Goal: Information Seeking & Learning: Learn about a topic

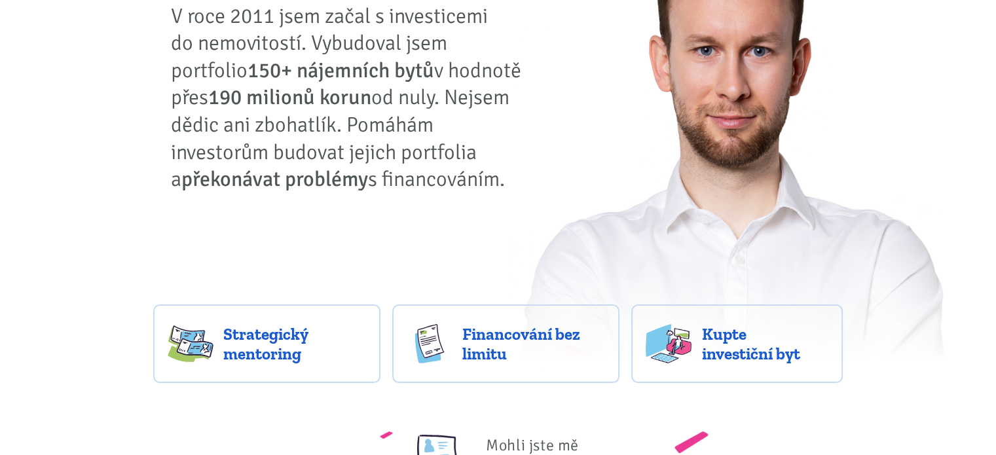
scroll to position [328, 0]
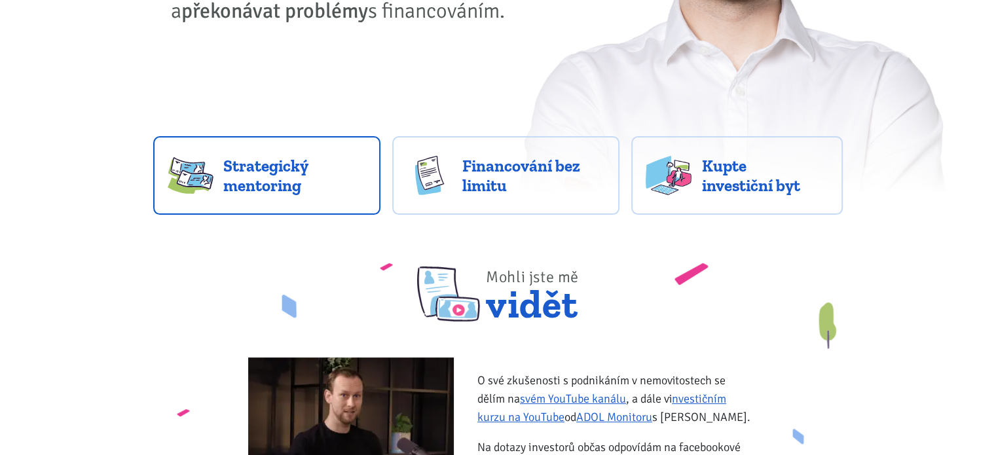
click at [267, 179] on span "Strategický mentoring" at bounding box center [294, 175] width 143 height 39
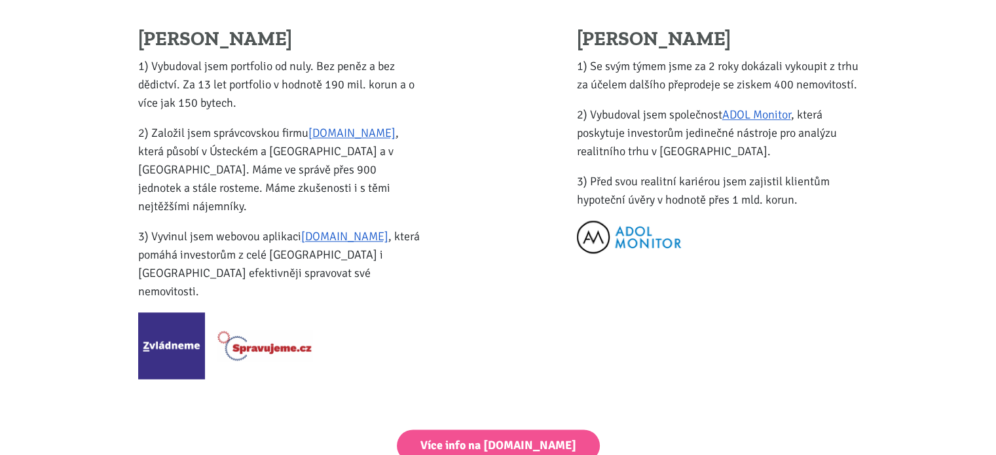
scroll to position [1572, 0]
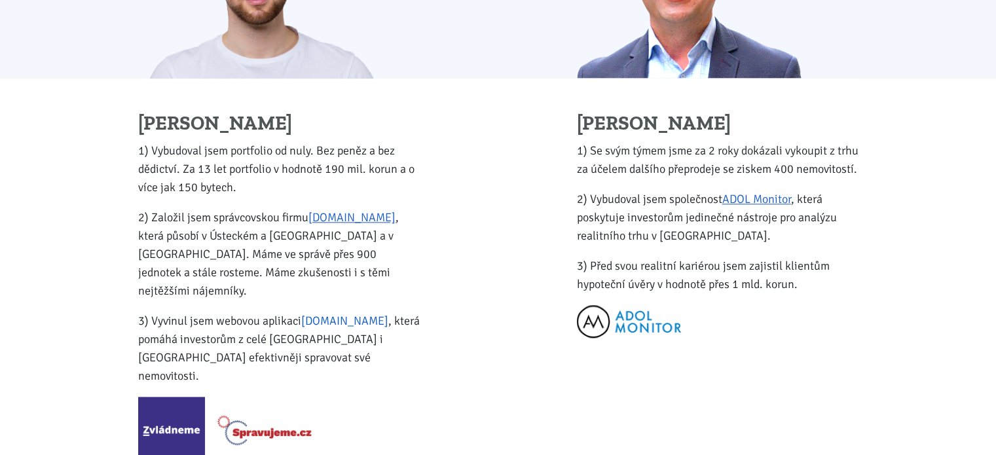
click at [312, 314] on link "Zvládneme.cz" at bounding box center [344, 321] width 87 height 14
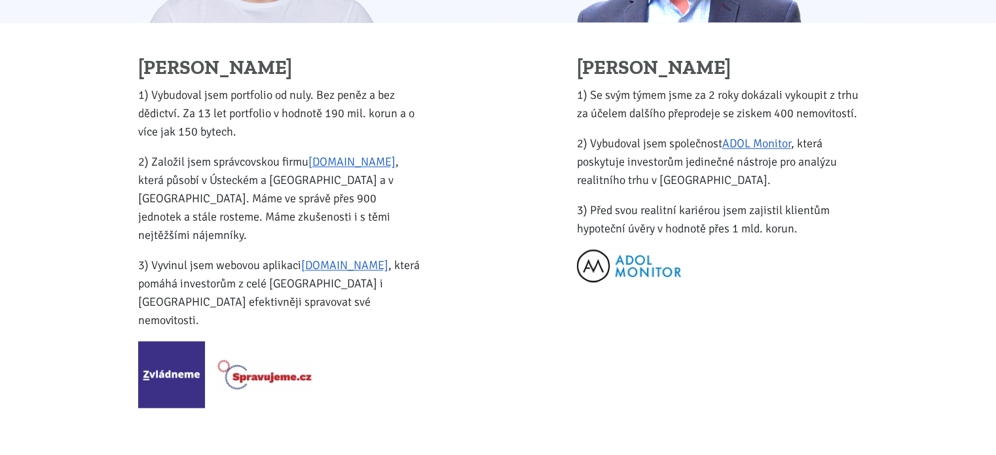
scroll to position [1703, 0]
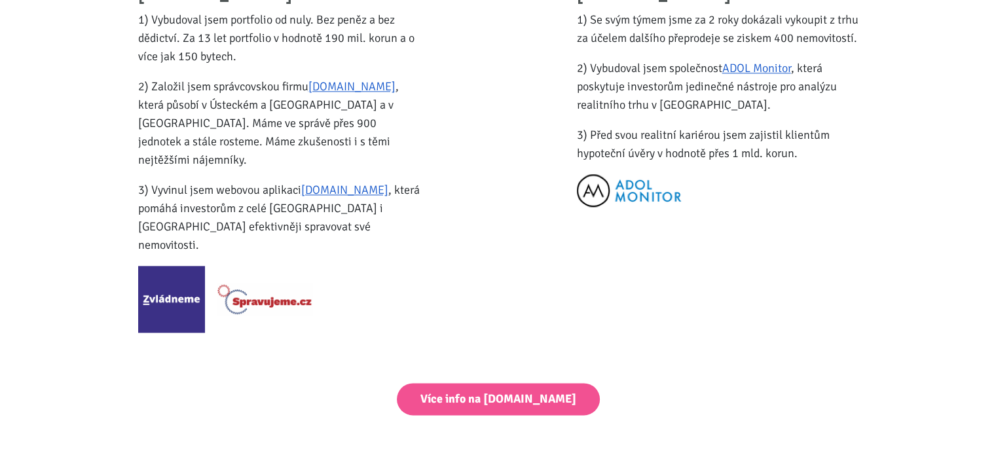
click at [272, 284] on img at bounding box center [265, 299] width 96 height 31
click at [343, 93] on link "Spravujeme.cz" at bounding box center [352, 86] width 87 height 14
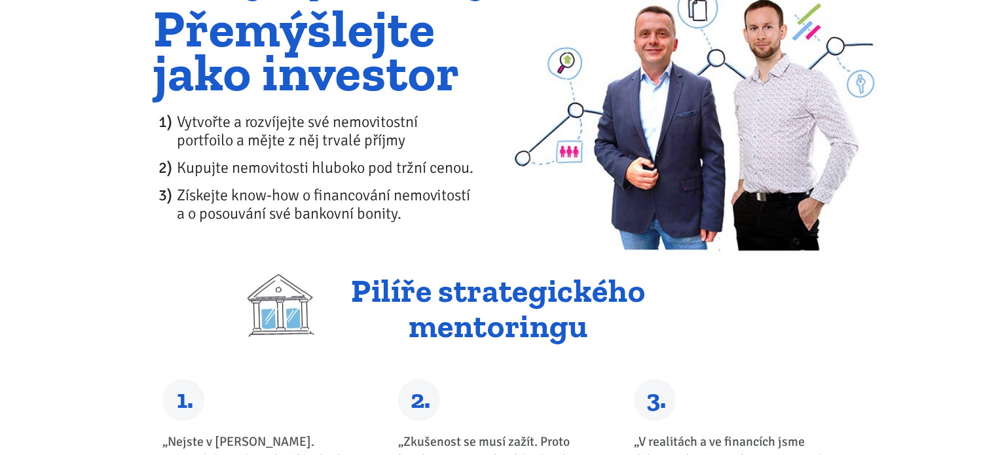
scroll to position [0, 0]
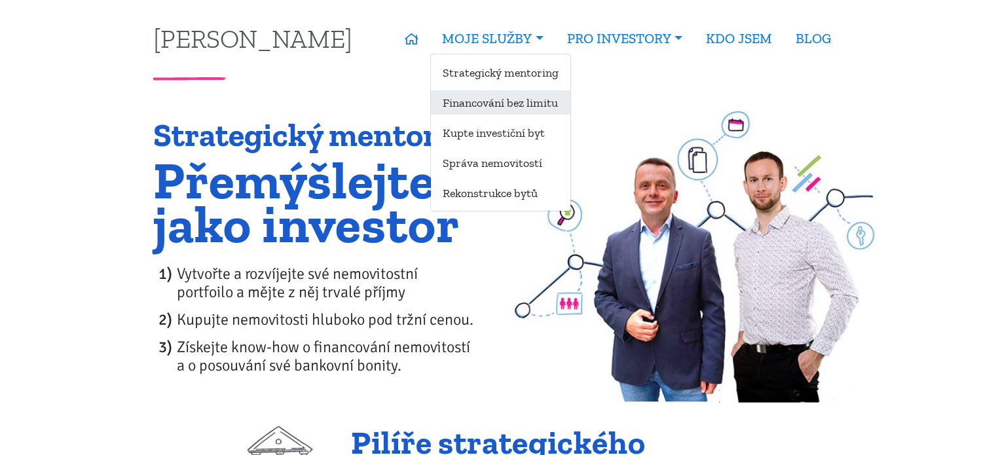
click at [482, 107] on link "Financování bez limitu" at bounding box center [501, 102] width 140 height 24
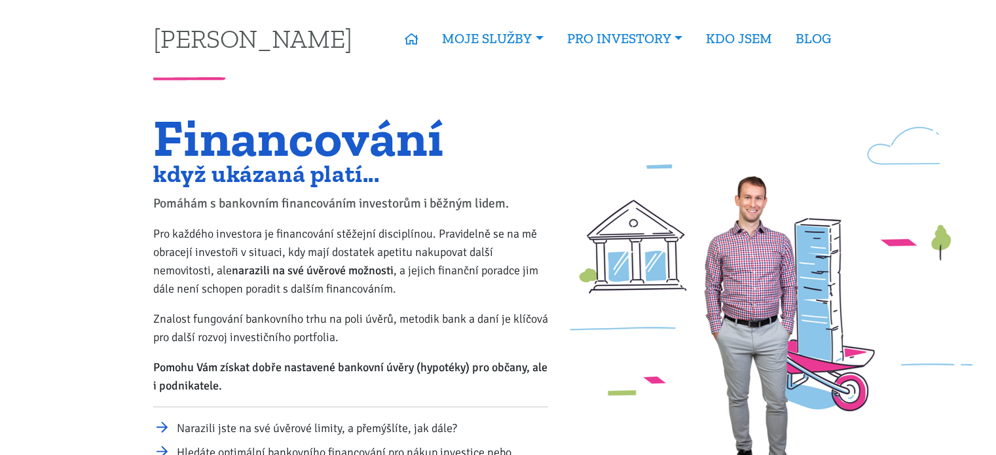
click at [729, 270] on div "Financování když ukázaná platí... Pomáhám s bankovním financováním investorům i…" at bounding box center [499, 319] width 708 height 407
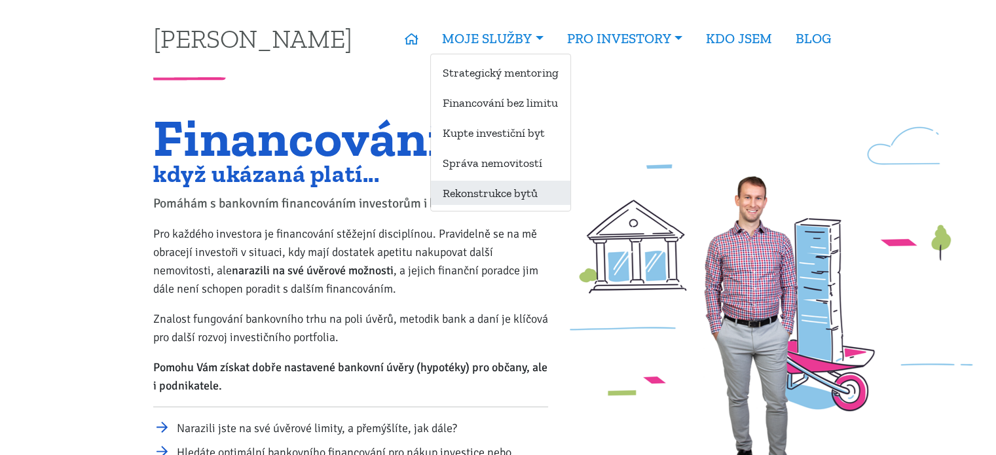
click at [516, 197] on link "Rekonstrukce bytů" at bounding box center [501, 193] width 140 height 24
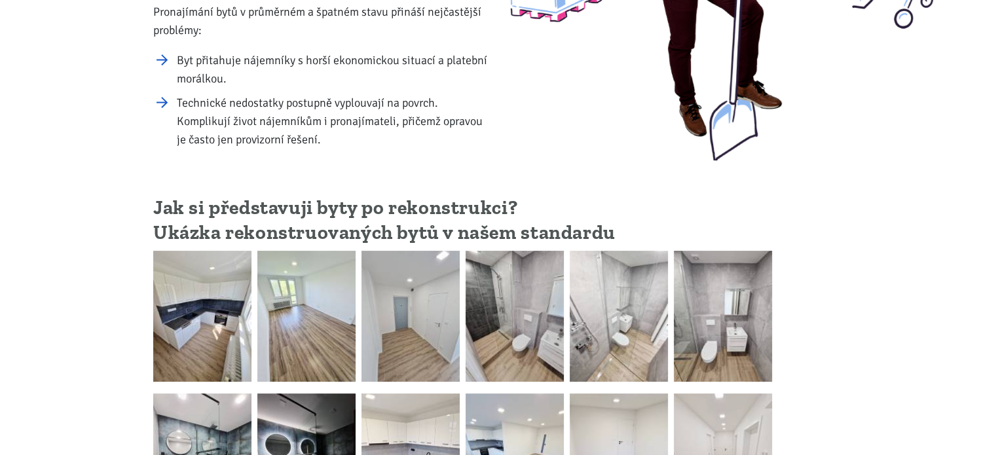
scroll to position [459, 0]
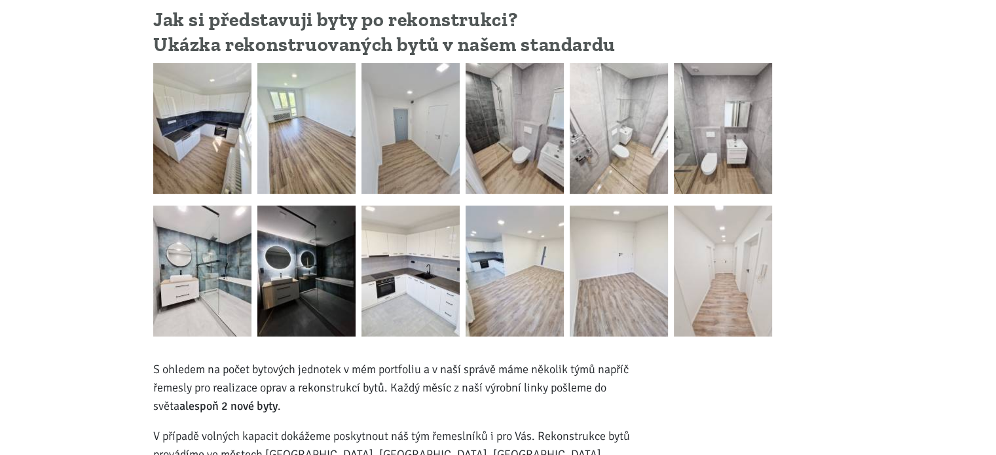
click at [185, 94] on img at bounding box center [202, 128] width 98 height 131
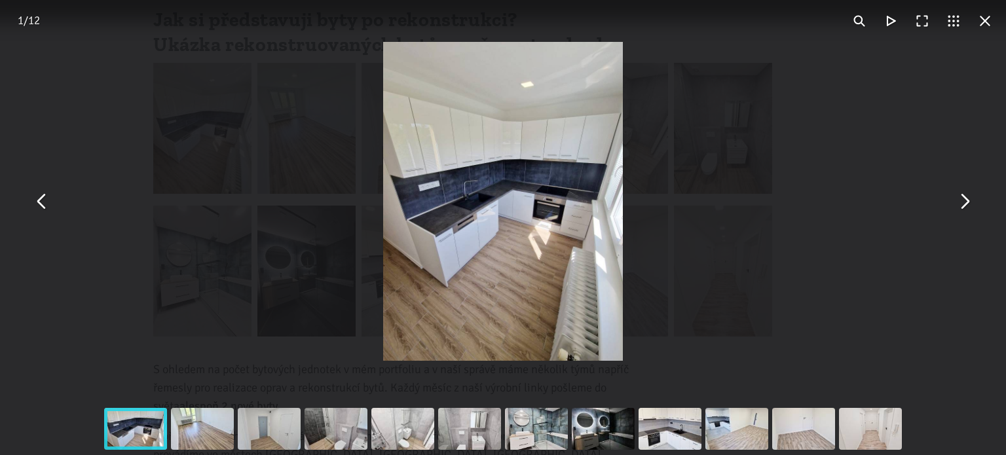
click at [956, 211] on button "You can close this modal content with the ESC key" at bounding box center [964, 201] width 31 height 31
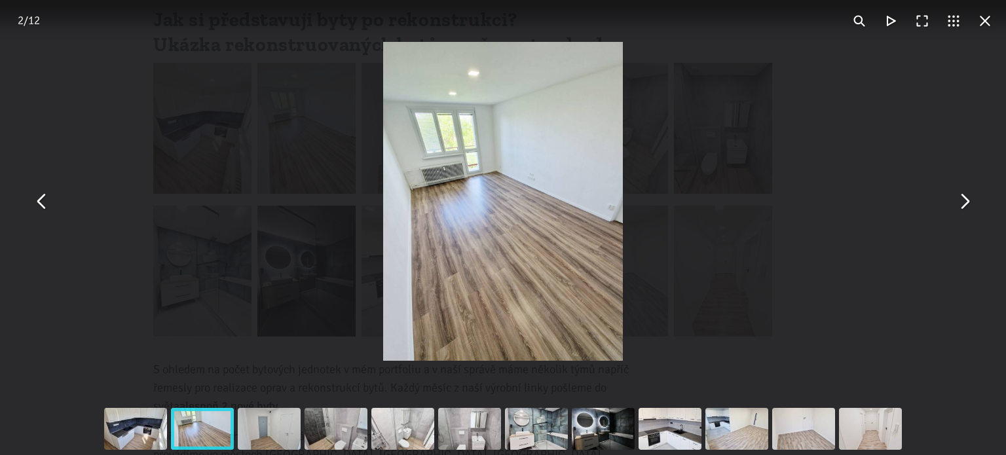
click at [956, 211] on button "You can close this modal content with the ESC key" at bounding box center [964, 201] width 31 height 31
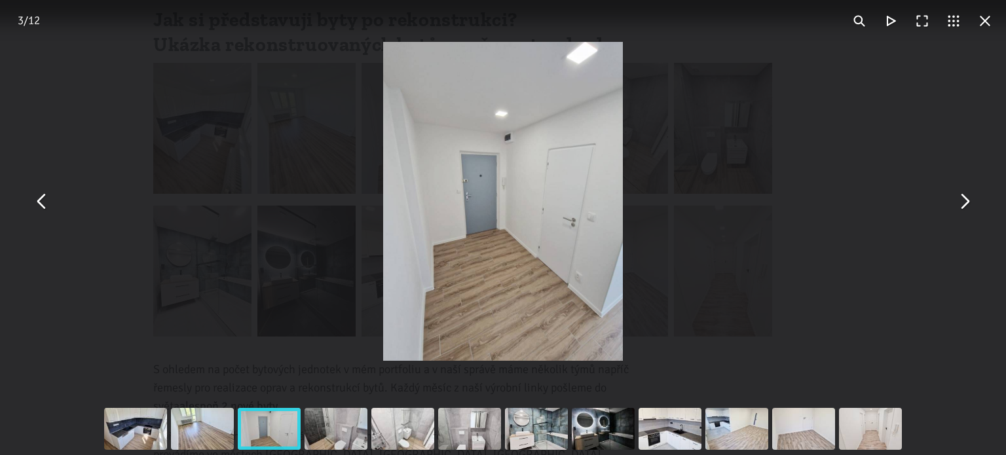
click at [956, 211] on button "You can close this modal content with the ESC key" at bounding box center [964, 201] width 31 height 31
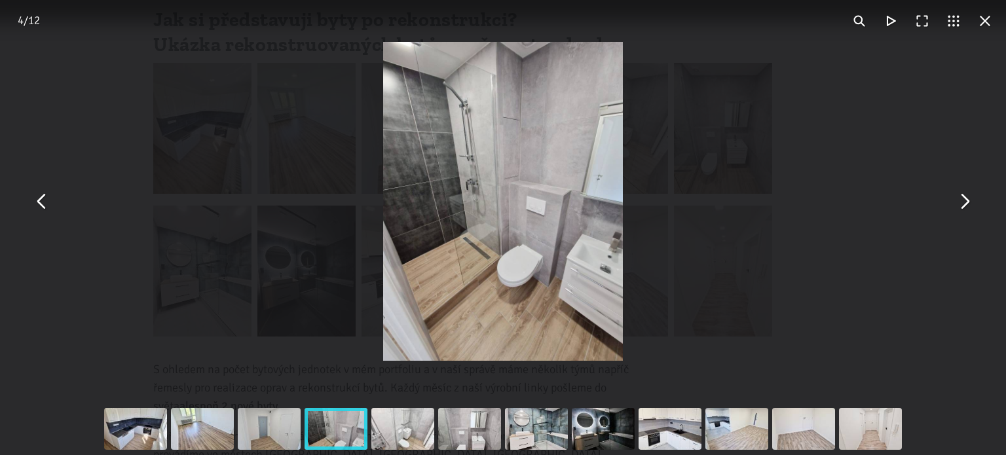
click at [956, 211] on button "You can close this modal content with the ESC key" at bounding box center [964, 201] width 31 height 31
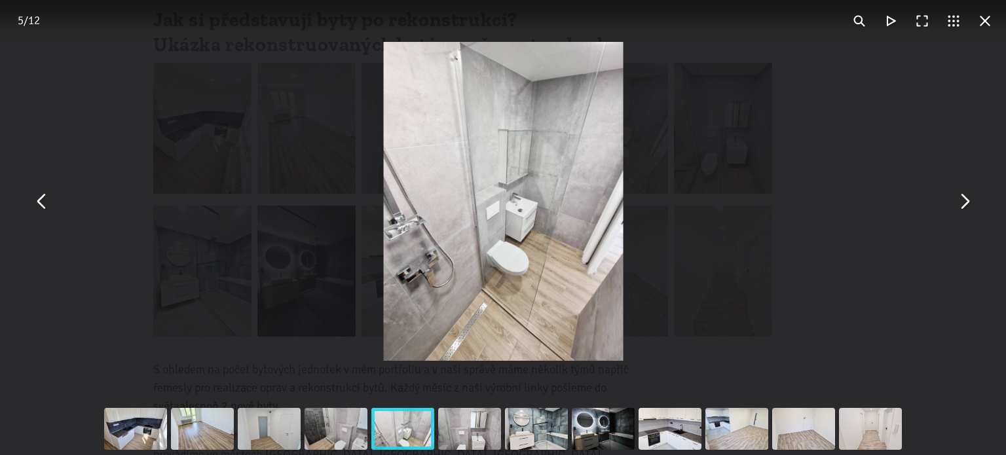
click at [956, 211] on button "You can close this modal content with the ESC key" at bounding box center [964, 201] width 31 height 31
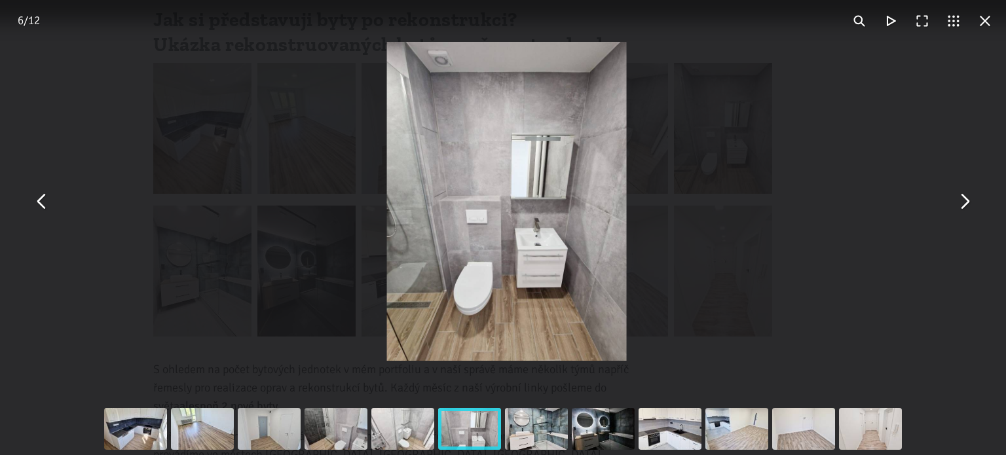
click at [956, 211] on button "You can close this modal content with the ESC key" at bounding box center [964, 201] width 31 height 31
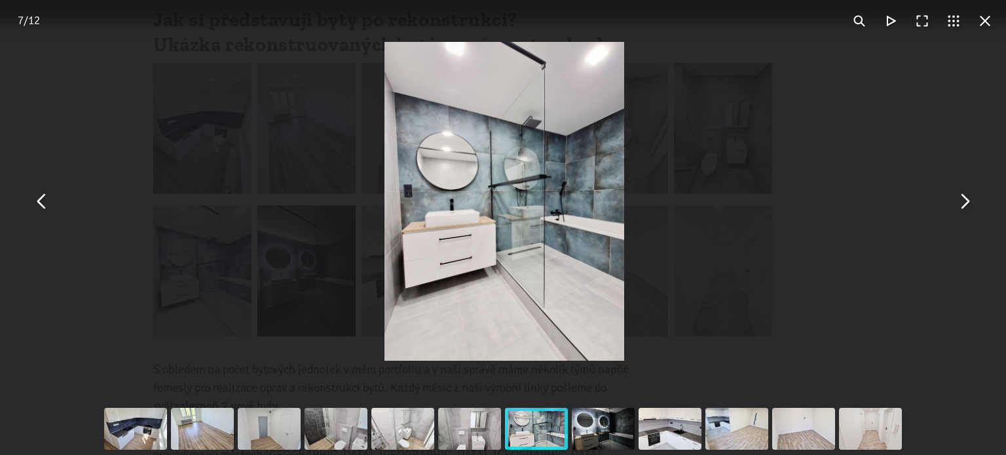
click at [956, 211] on button "You can close this modal content with the ESC key" at bounding box center [964, 201] width 31 height 31
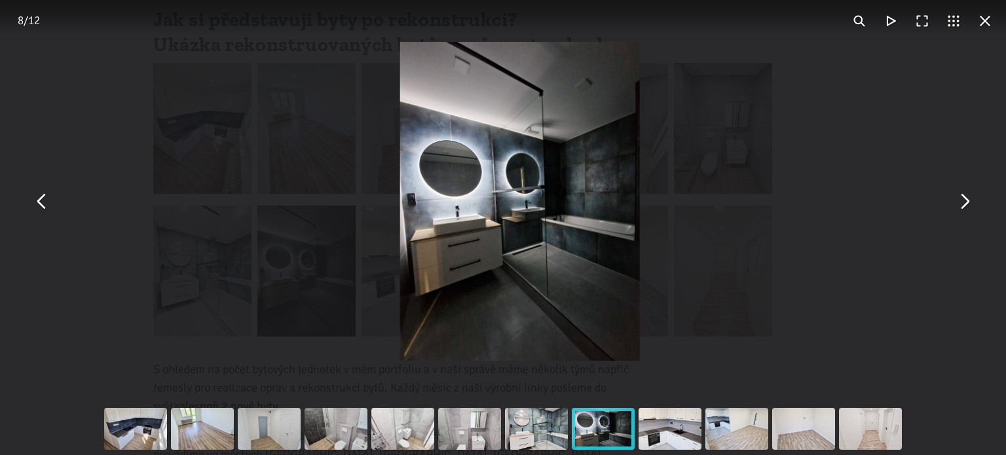
click at [956, 211] on button "You can close this modal content with the ESC key" at bounding box center [964, 201] width 31 height 31
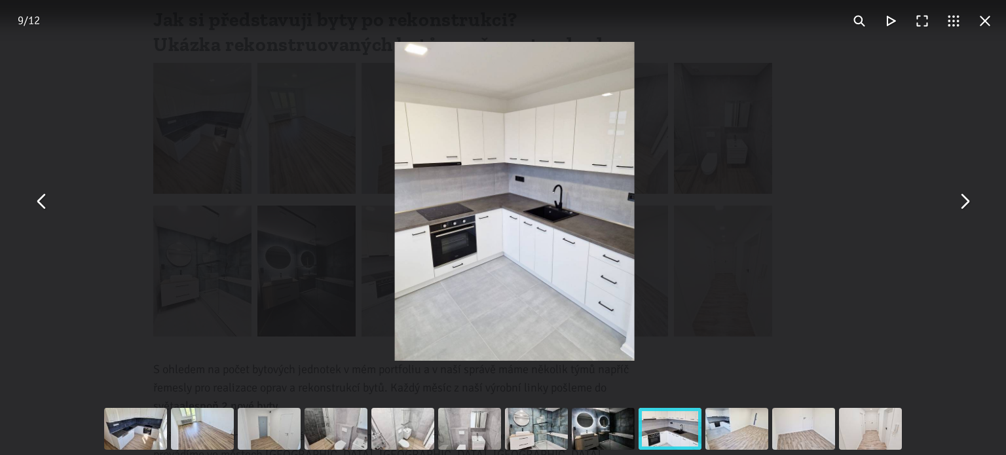
click at [956, 211] on button "You can close this modal content with the ESC key" at bounding box center [964, 201] width 31 height 31
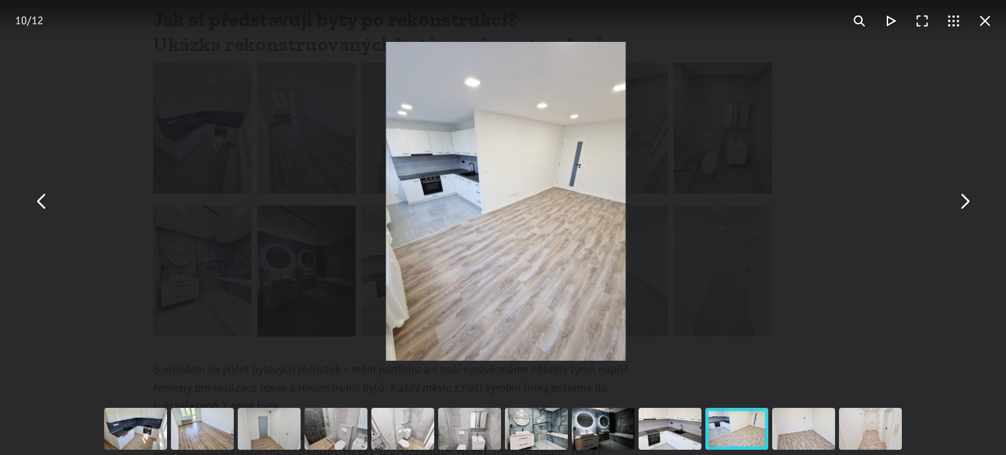
click at [956, 210] on button "You can close this modal content with the ESC key" at bounding box center [964, 201] width 31 height 31
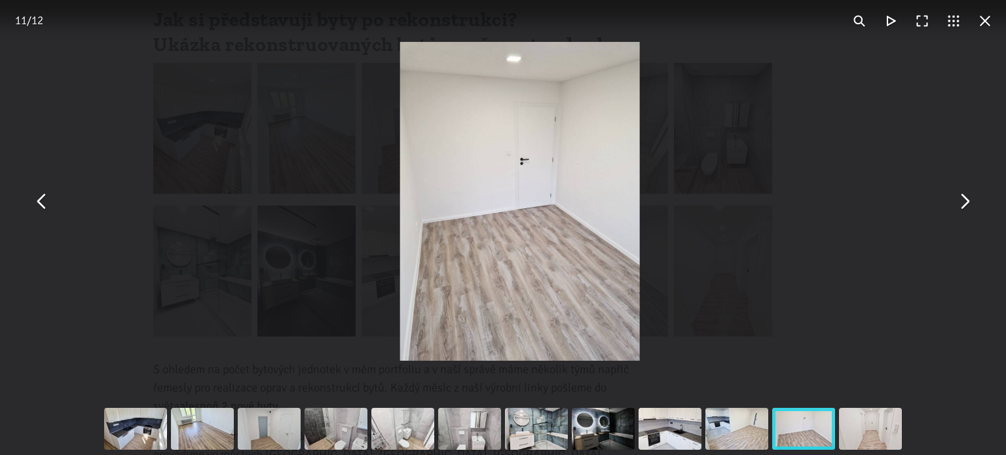
click at [957, 210] on button "You can close this modal content with the ESC key" at bounding box center [964, 201] width 31 height 31
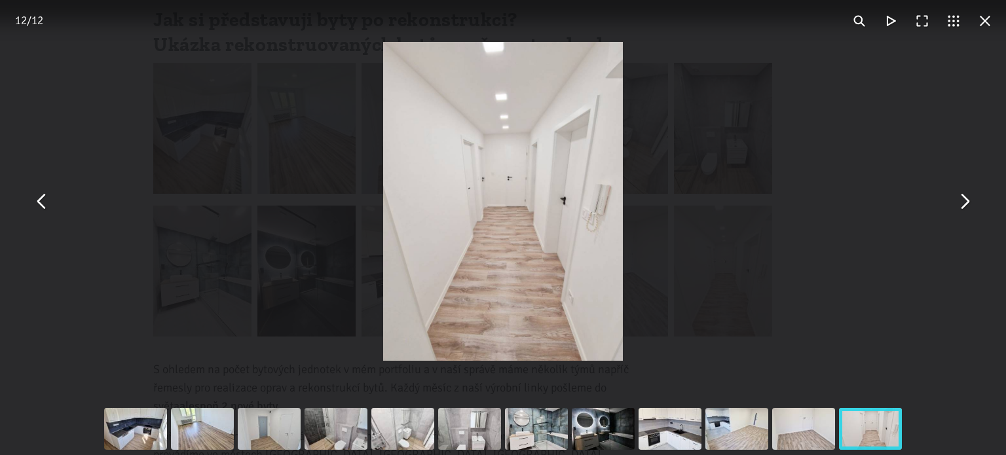
click at [990, 17] on button "You can close this modal content with the ESC key" at bounding box center [985, 20] width 31 height 31
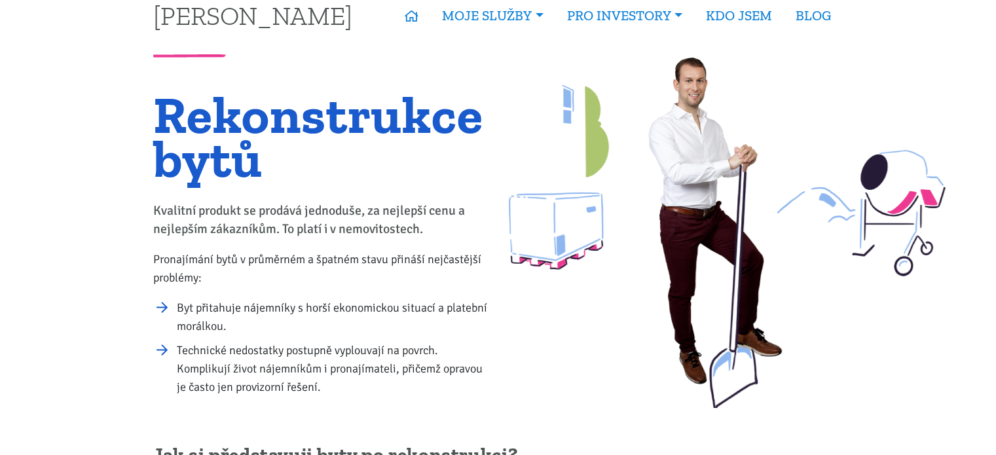
scroll to position [0, 0]
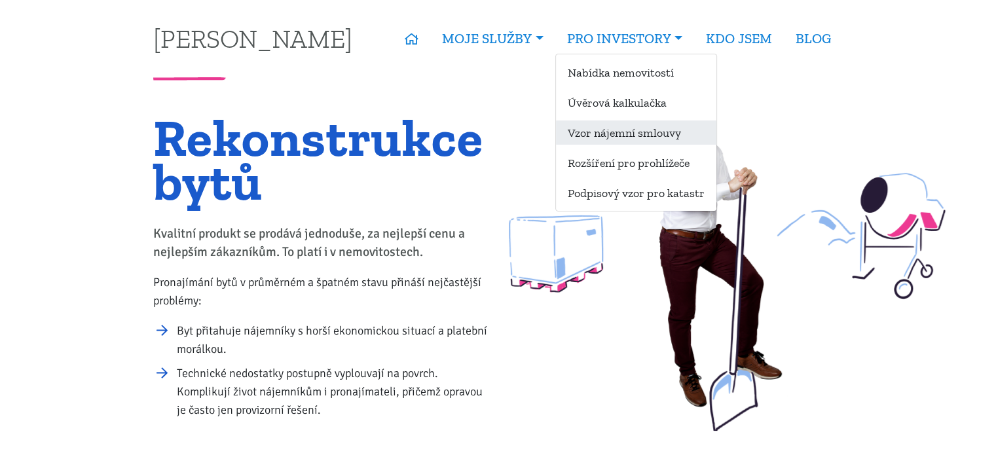
click at [588, 137] on link "Vzor nájemní smlouvy" at bounding box center [636, 133] width 161 height 24
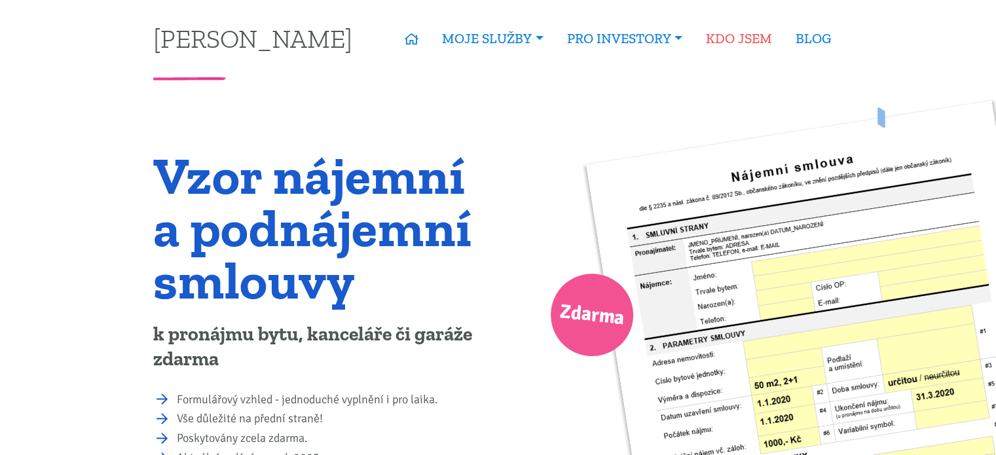
click at [757, 42] on link "KDO JSEM" at bounding box center [739, 39] width 90 height 30
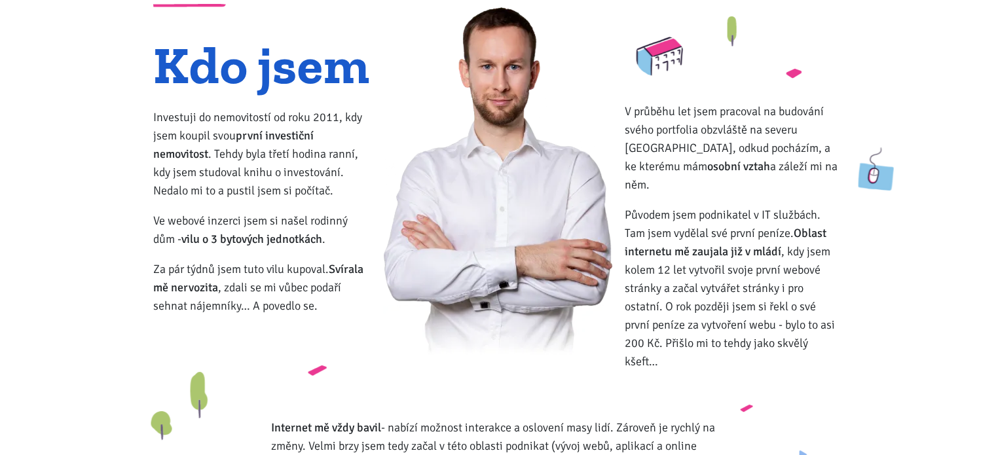
scroll to position [66, 0]
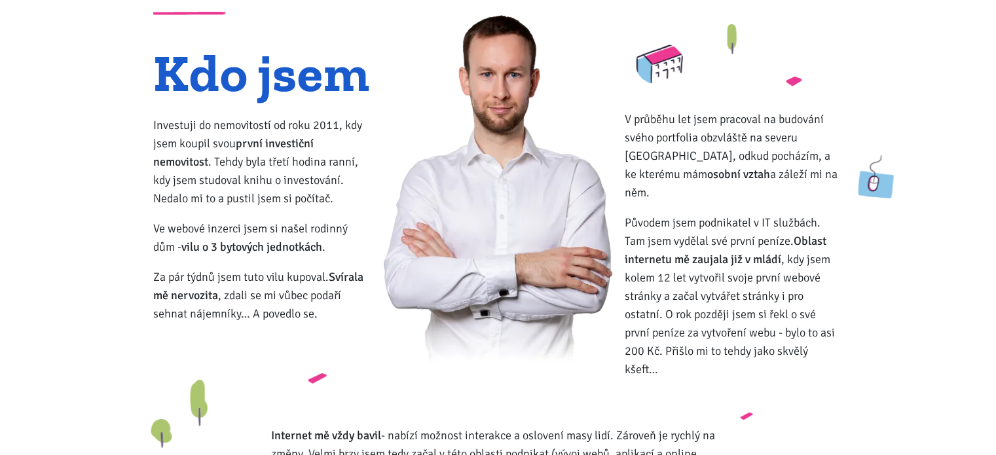
click at [550, 224] on div "Kdo jsem Investuji do nemovitostí od roku 2011, kdy jsem koupil svou první inve…" at bounding box center [499, 220] width 708 height 339
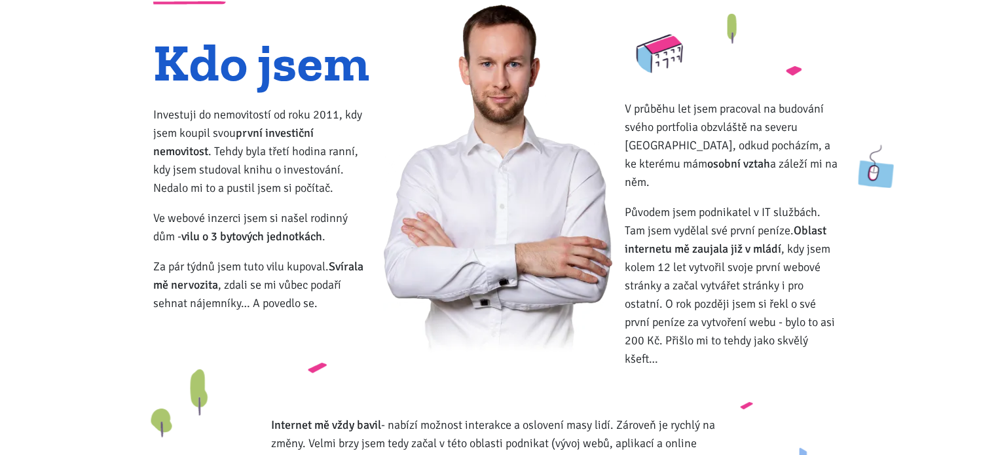
scroll to position [0, 0]
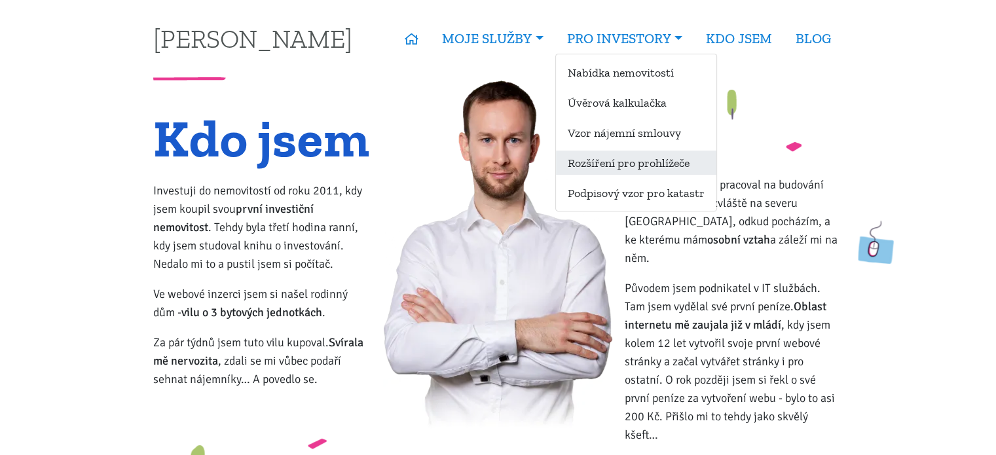
click at [596, 164] on link "Rozšíření pro prohlížeče" at bounding box center [636, 163] width 161 height 24
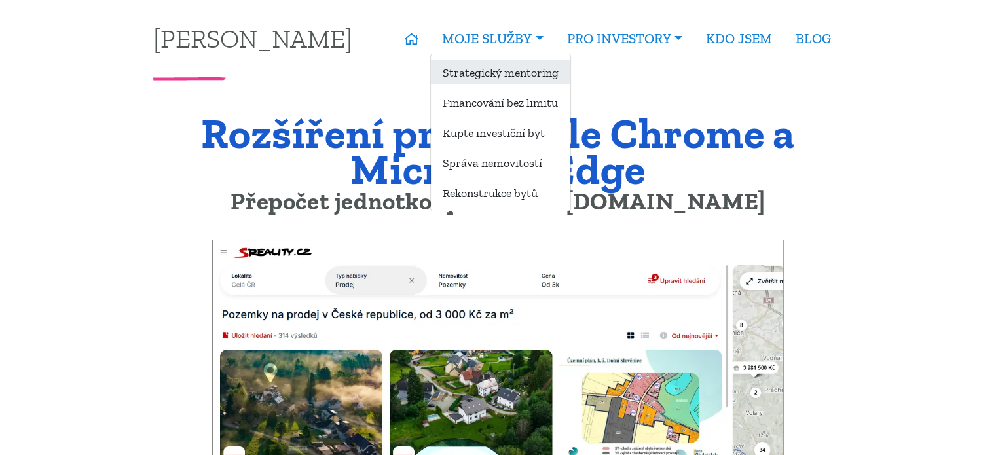
click at [498, 74] on link "Strategický mentoring" at bounding box center [501, 72] width 140 height 24
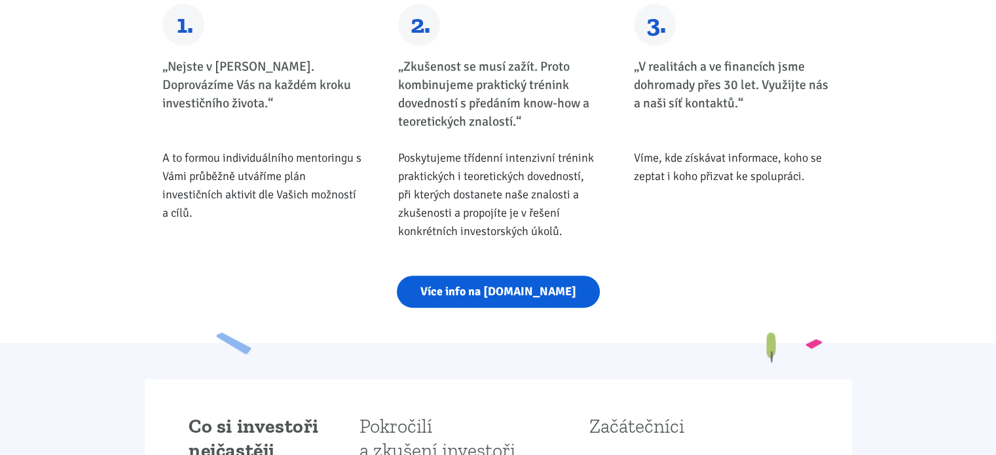
scroll to position [590, 0]
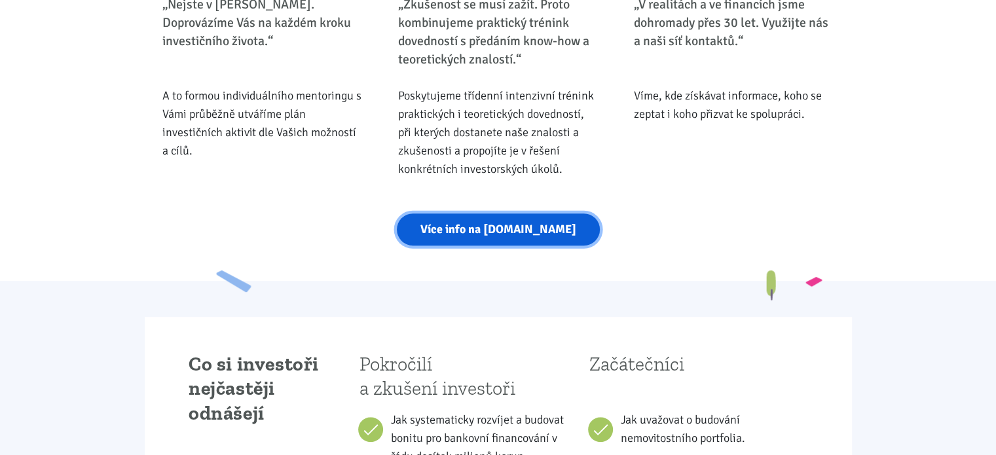
click at [493, 230] on link "Více info na [DOMAIN_NAME]" at bounding box center [498, 230] width 203 height 32
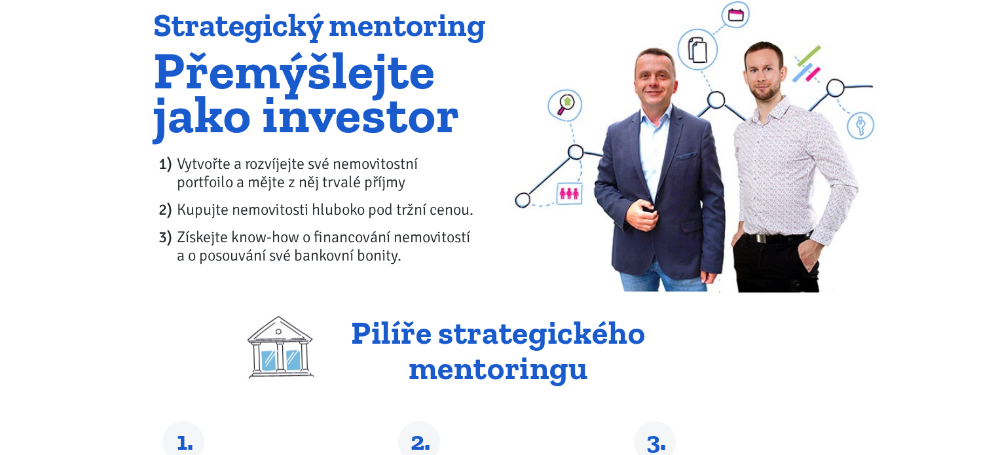
scroll to position [0, 0]
